Goal: Information Seeking & Learning: Learn about a topic

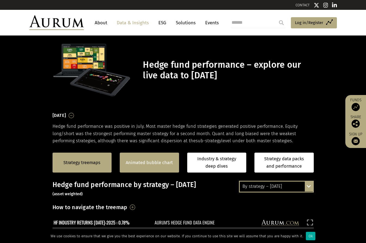
click at [165, 164] on link "Animated bubble chart" at bounding box center [149, 162] width 47 height 7
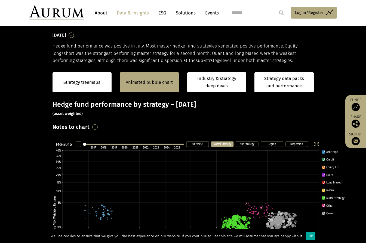
scroll to position [83, 0]
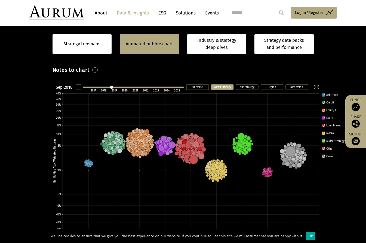
scroll to position [137, 0]
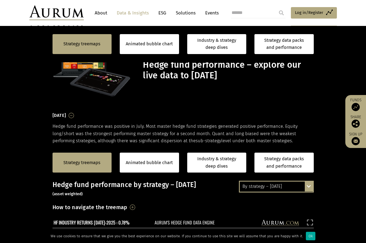
scroll to position [137, 0]
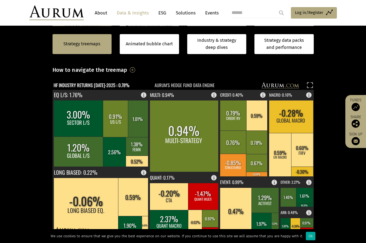
click at [356, 219] on section "Strategy treemaps Animated bubble chart Industry & strategy deep dives Strategy…" at bounding box center [183, 177] width 366 height 341
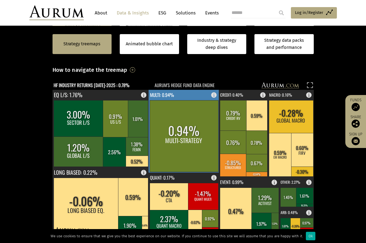
drag, startPoint x: 213, startPoint y: 94, endPoint x: 268, endPoint y: 74, distance: 58.7
click at [268, 74] on div "How to navigate the treemap Hovering over one of the coloured boxes in the char…" at bounding box center [184, 71] width 262 height 13
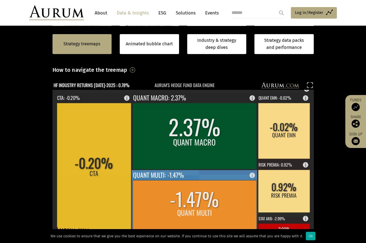
scroll to position [164, 0]
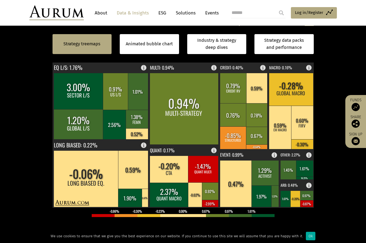
click at [349, 186] on section "Strategy treemaps Animated bubble chart Industry & strategy deep dives Strategy…" at bounding box center [183, 150] width 366 height 341
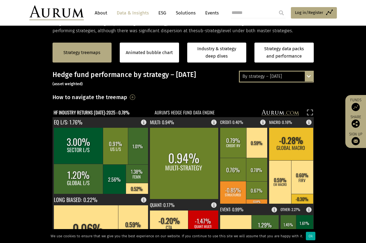
scroll to position [83, 0]
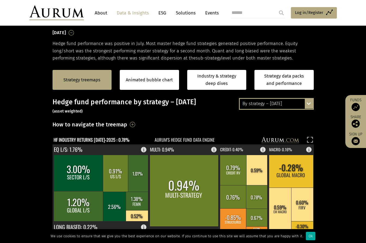
click at [308, 104] on div "By strategy – July 2025 By strategy – July 2025 By strategy – year to date 2016…" at bounding box center [276, 103] width 75 height 11
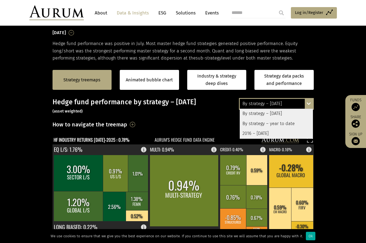
click at [280, 123] on div "By strategy – year to date" at bounding box center [276, 124] width 73 height 10
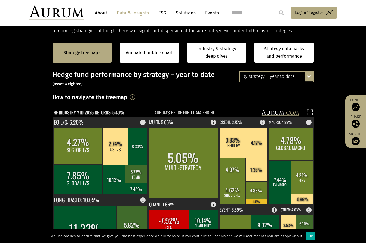
scroll to position [164, 0]
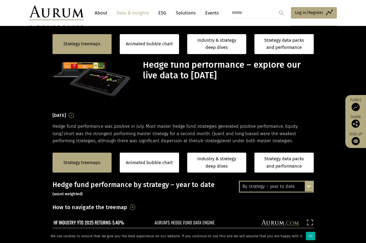
scroll to position [164, 0]
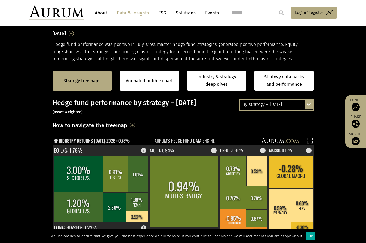
scroll to position [136, 0]
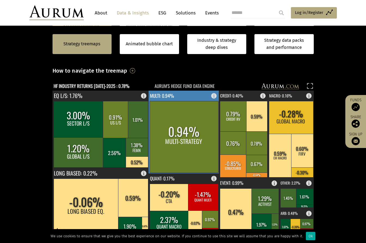
click at [174, 134] on rect at bounding box center [184, 136] width 69 height 71
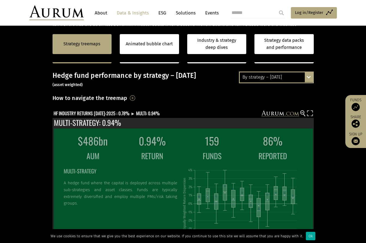
scroll to position [218, 0]
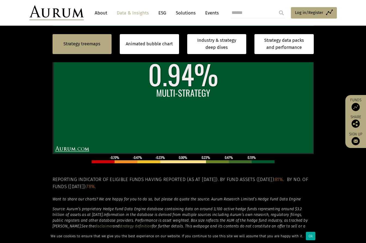
click at [144, 198] on em "Want to share our charts? We are happy for you to do so, but please do quote th…" at bounding box center [177, 198] width 249 height 5
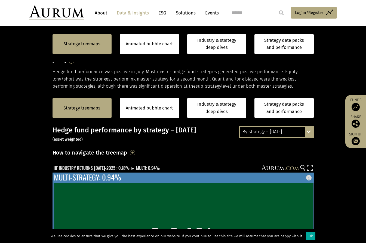
scroll to position [0, 0]
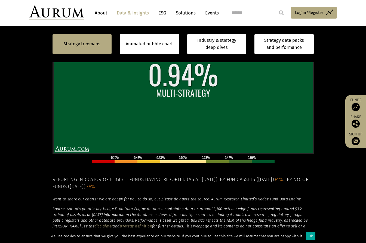
scroll to position [109, 0]
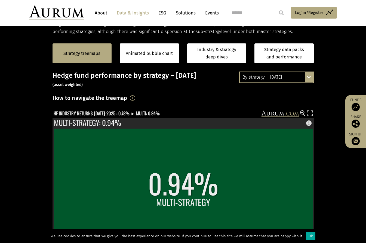
click at [309, 74] on div "By strategy – July 2025 By strategy – July 2025 By strategy – year to date 2016…" at bounding box center [276, 76] width 75 height 11
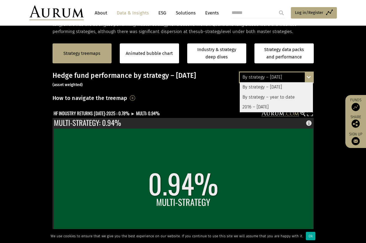
click at [258, 107] on div "2016 – [DATE]" at bounding box center [276, 107] width 73 height 10
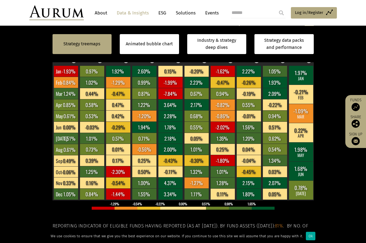
scroll to position [136, 0]
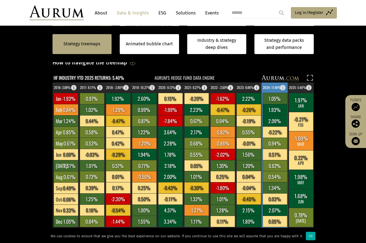
click at [268, 86] on text "2024: 11.46%" at bounding box center [272, 87] width 18 height 5
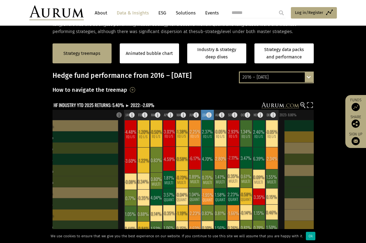
scroll to position [82, 0]
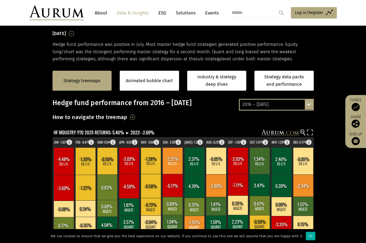
click at [310, 105] on div "2016 – July 2025 By strategy – July 2025 By strategy – year to date 2016 – July…" at bounding box center [276, 104] width 75 height 11
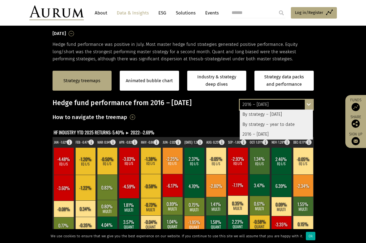
click at [324, 140] on section "Strategy treemaps Animated bubble chart Industry & strategy deep dives Strategy…" at bounding box center [183, 232] width 366 height 341
click at [274, 125] on div "By strategy – year to date" at bounding box center [276, 124] width 73 height 10
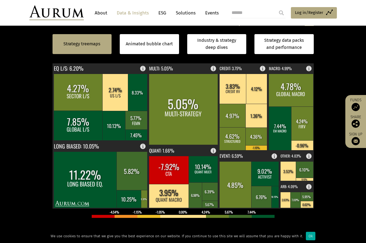
scroll to position [136, 0]
